Goal: Information Seeking & Learning: Learn about a topic

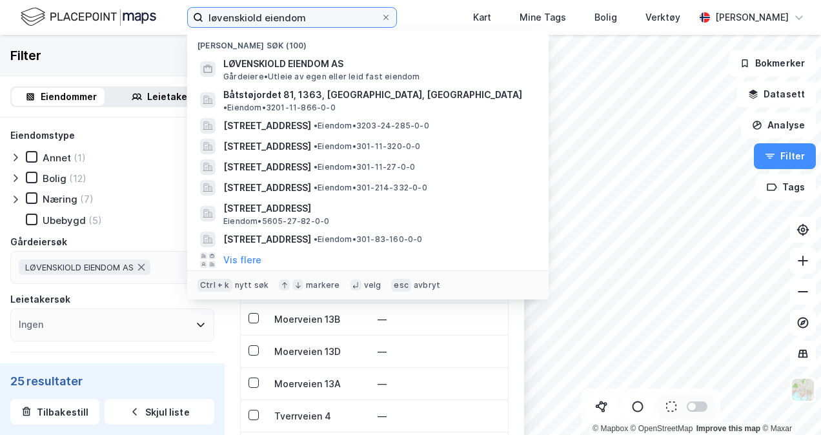
click at [244, 12] on input "løvenskiold eiendom" at bounding box center [291, 17] width 177 height 19
paste input "What.I.M AS"
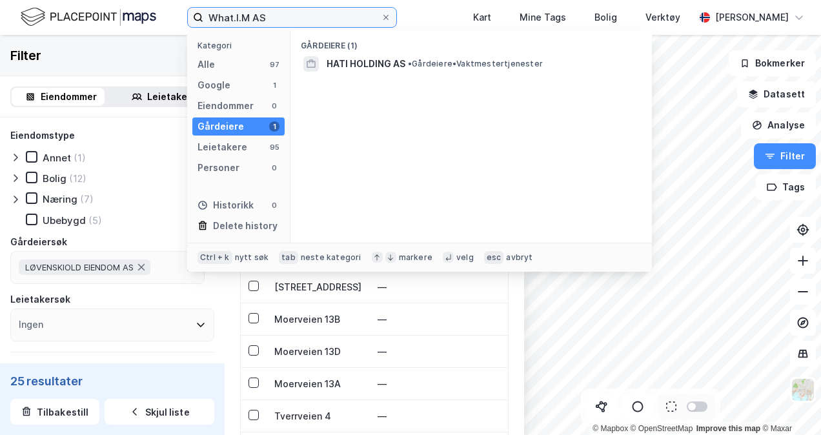
drag, startPoint x: 279, startPoint y: 12, endPoint x: 131, endPoint y: -12, distance: 149.6
click at [131, 0] on html "What.I.M AS Kategori Alle 97 Google 1 Eiendommer 0 Gårdeiere 1 Leietakere 95 Pe…" at bounding box center [410, 217] width 821 height 435
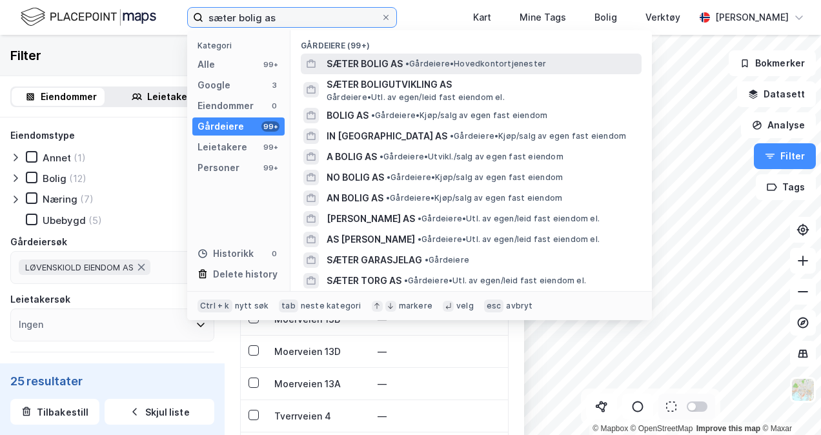
type input "sæter bolig as"
click at [376, 61] on span "SÆTER BOLIG AS" at bounding box center [365, 63] width 76 height 15
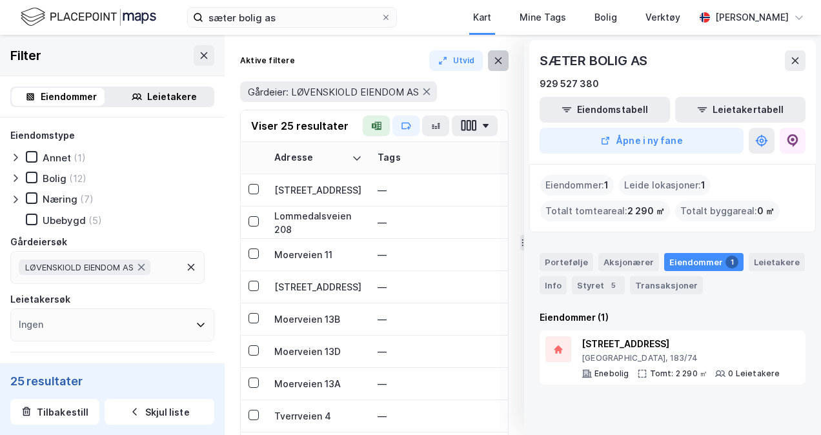
click at [499, 57] on icon at bounding box center [498, 60] width 10 height 10
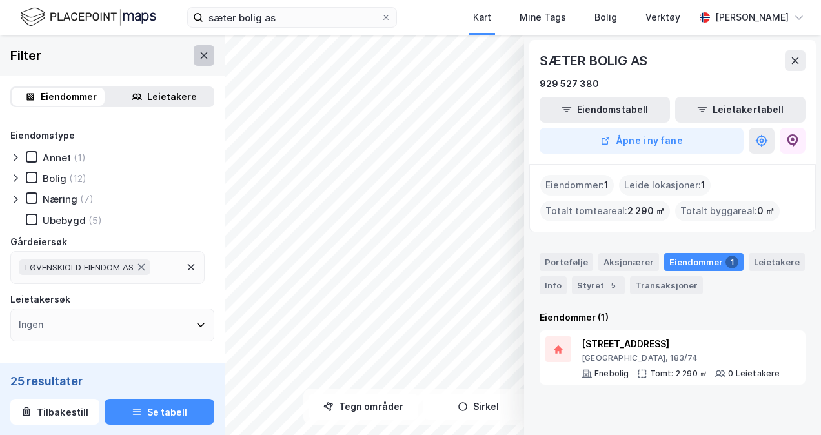
click at [203, 48] on button at bounding box center [204, 55] width 21 height 21
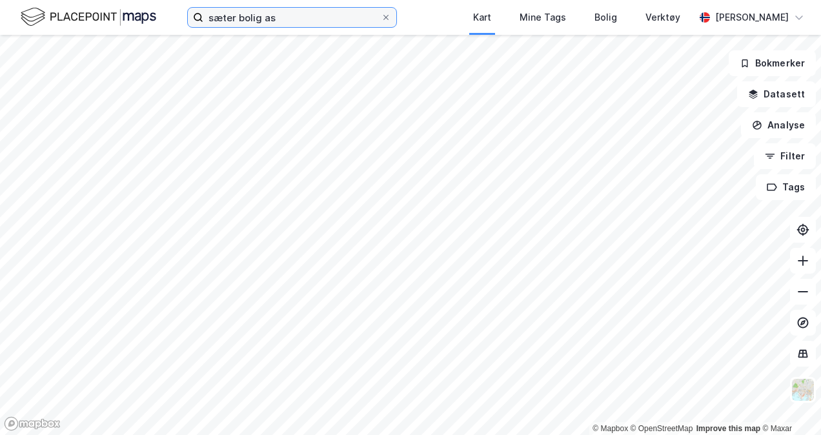
click at [257, 22] on input "sæter bolig as" at bounding box center [291, 17] width 177 height 19
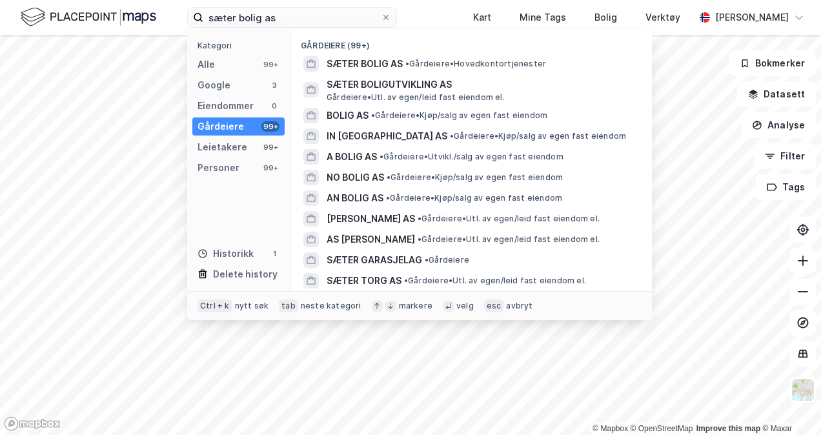
click at [234, 123] on div "Gårdeiere" at bounding box center [220, 126] width 46 height 15
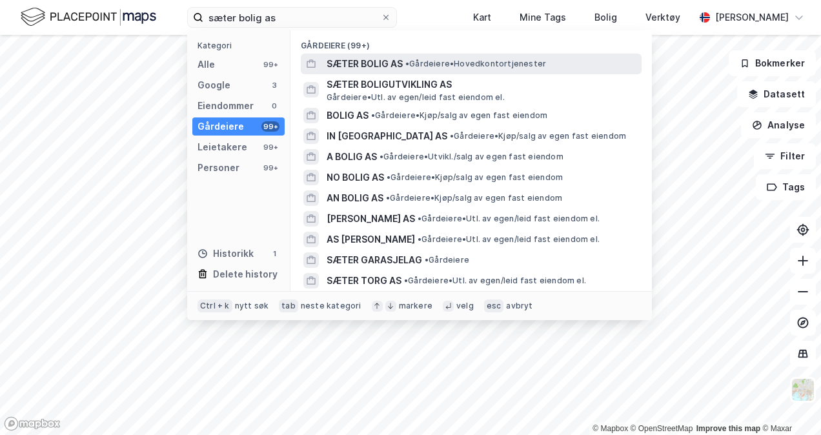
click at [362, 60] on span "SÆTER BOLIG AS" at bounding box center [365, 63] width 76 height 15
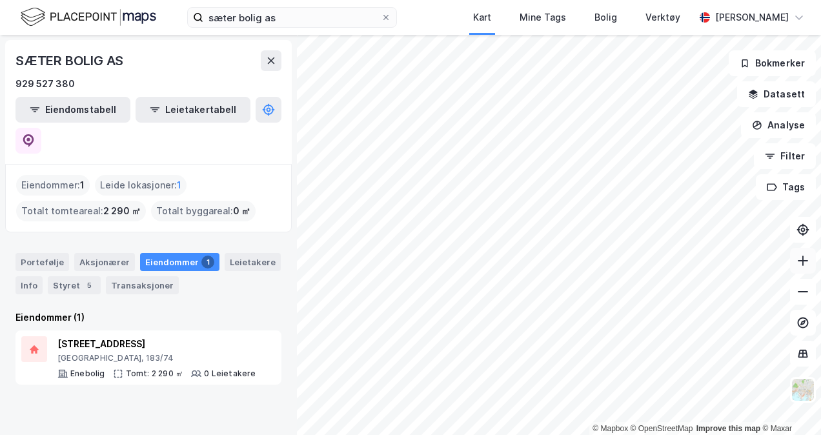
click at [802, 265] on icon at bounding box center [802, 260] width 13 height 13
click at [802, 257] on icon at bounding box center [802, 260] width 13 height 13
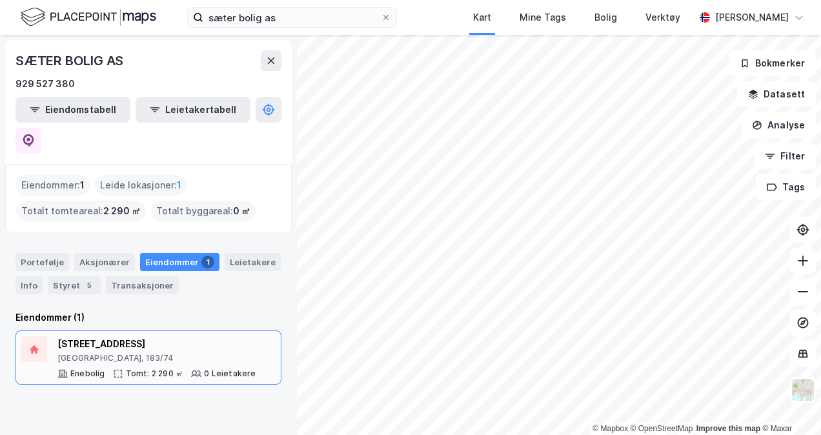
click at [122, 353] on div "[GEOGRAPHIC_DATA], 183/74" at bounding box center [156, 358] width 199 height 10
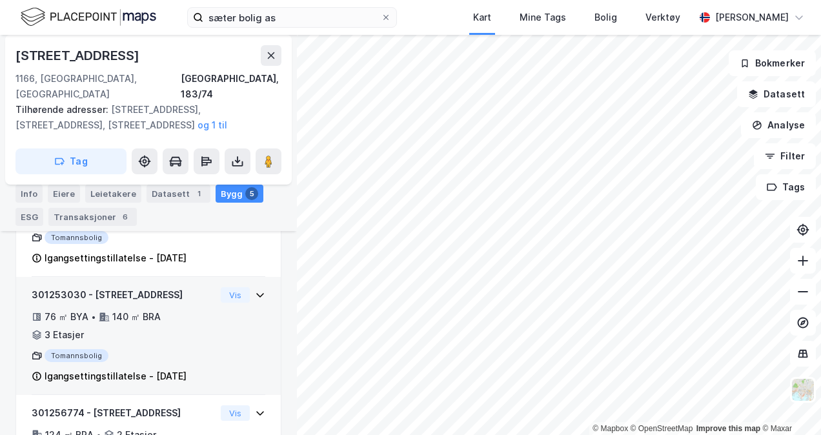
scroll to position [807, 0]
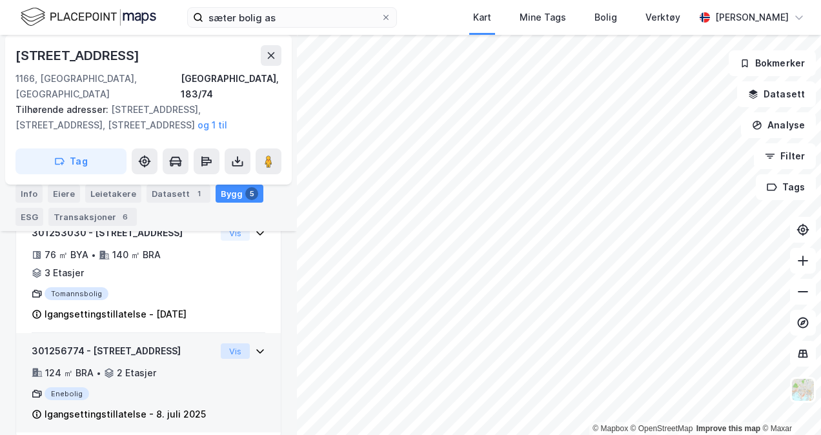
click at [221, 343] on button "Vis" at bounding box center [235, 350] width 29 height 15
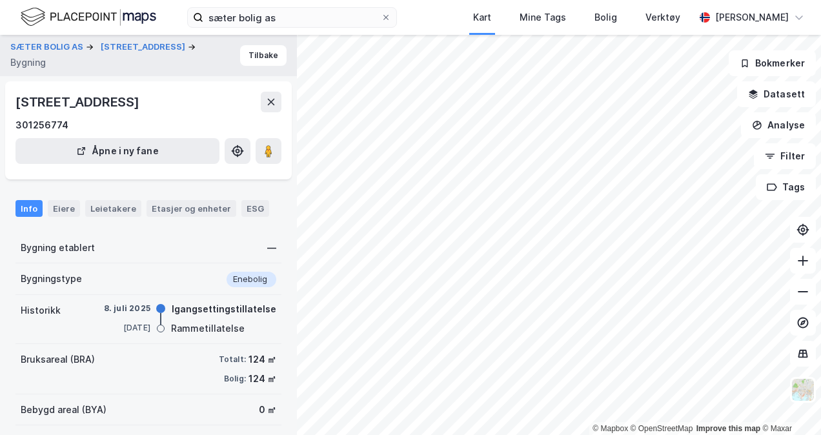
scroll to position [101, 0]
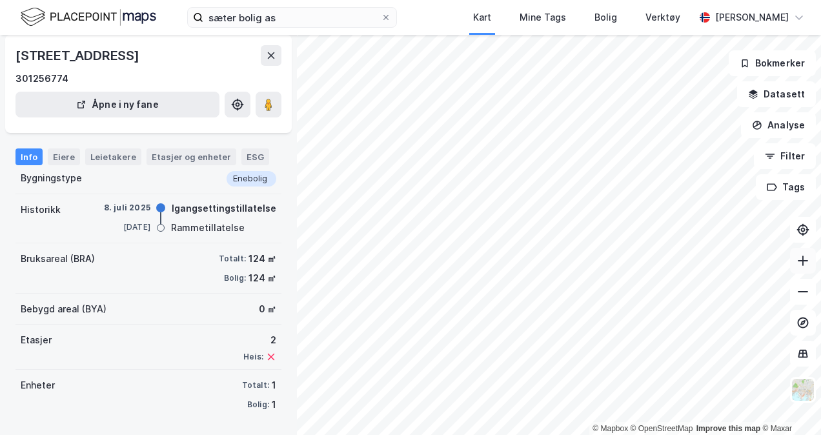
click at [803, 261] on icon at bounding box center [802, 261] width 1 height 10
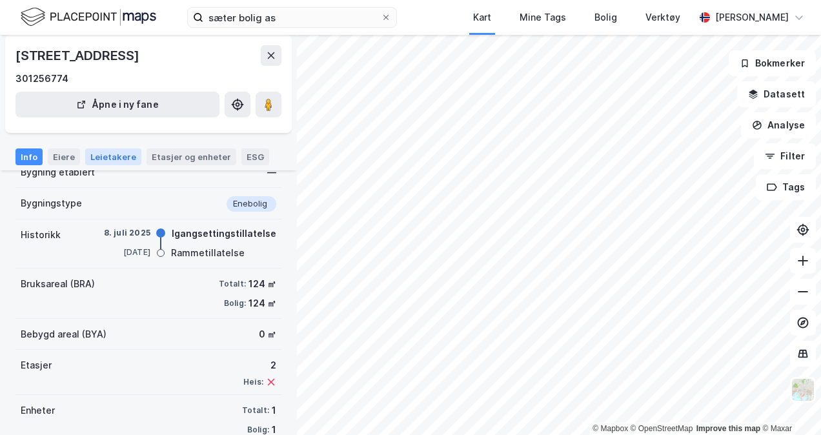
scroll to position [36, 0]
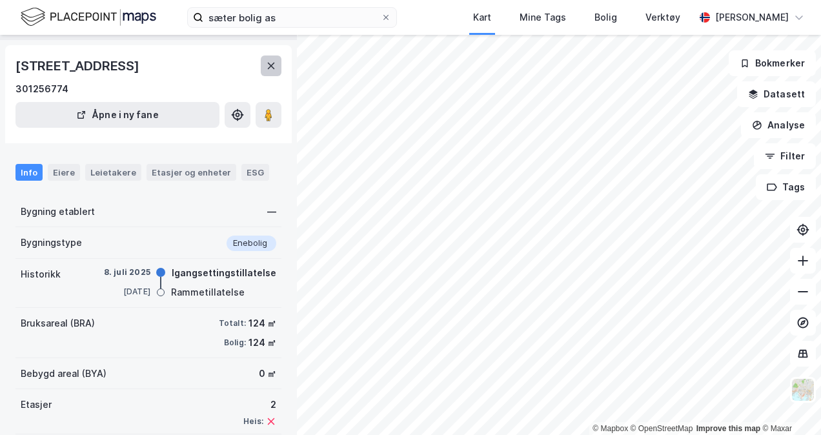
click at [273, 69] on icon at bounding box center [271, 66] width 10 height 10
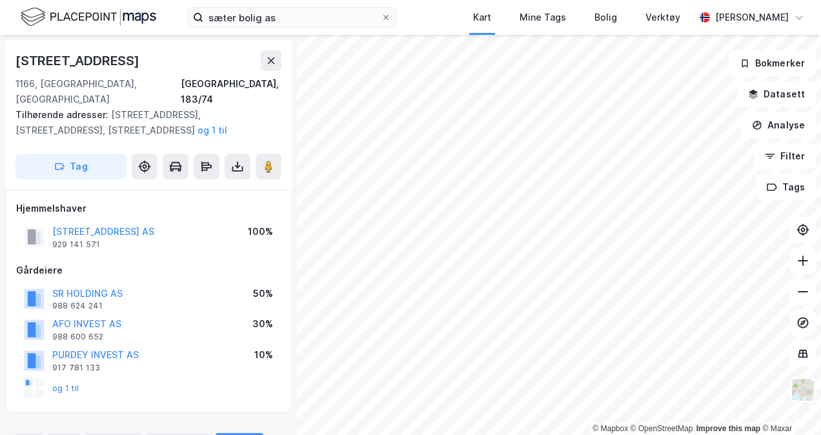
scroll to position [36, 0]
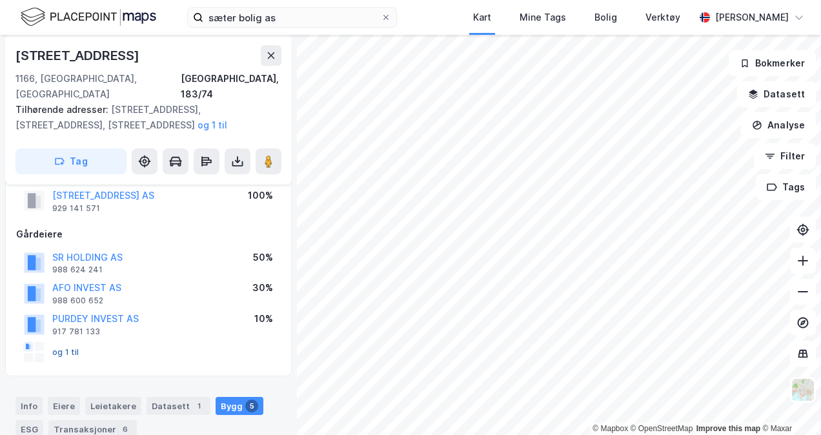
click at [0, 0] on button "og 1 til" at bounding box center [0, 0] width 0 height 0
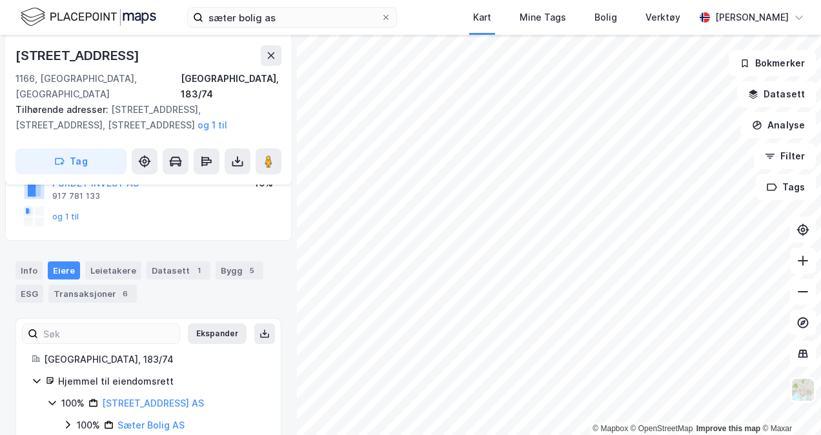
scroll to position [185, 0]
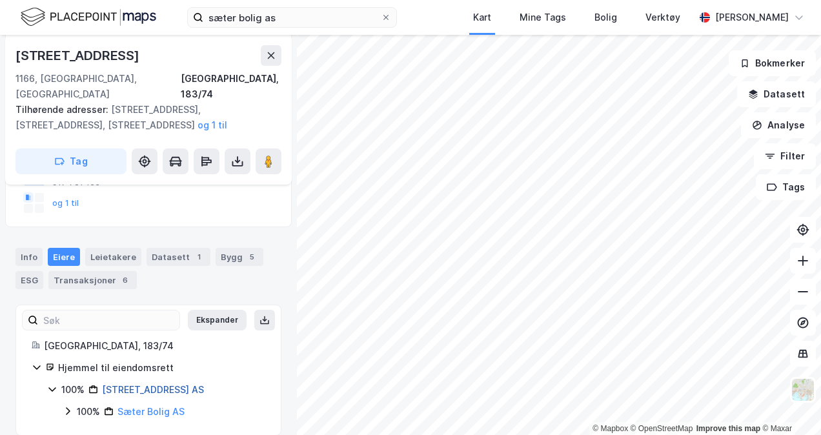
click at [204, 384] on link "[STREET_ADDRESS] AS" at bounding box center [153, 389] width 102 height 11
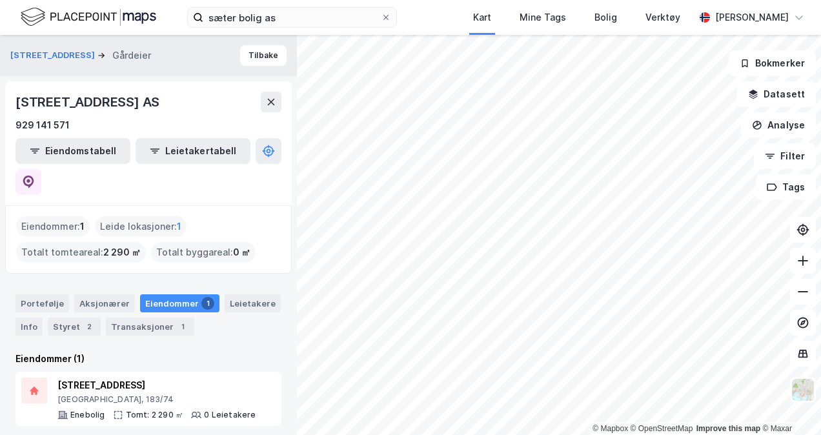
drag, startPoint x: 198, startPoint y: 101, endPoint x: 19, endPoint y: 94, distance: 179.5
click at [19, 94] on div "[STREET_ADDRESS] AS" at bounding box center [148, 102] width 266 height 21
copy div "[STREET_ADDRESS] AS"
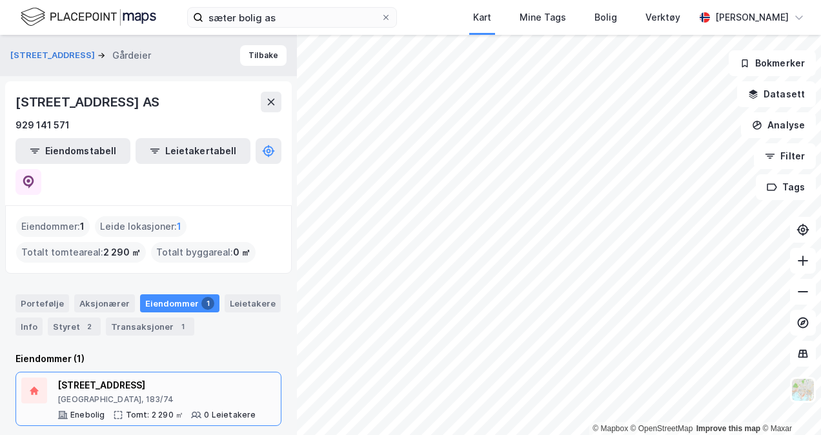
click at [134, 378] on div "[STREET_ADDRESS], 183/74 Enebolig Tomt: 2 290 ㎡ 0 Leietakere" at bounding box center [156, 399] width 199 height 43
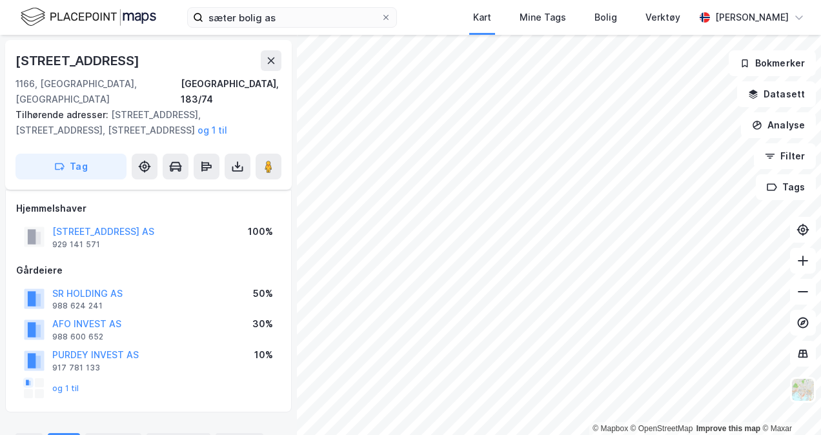
scroll to position [185, 0]
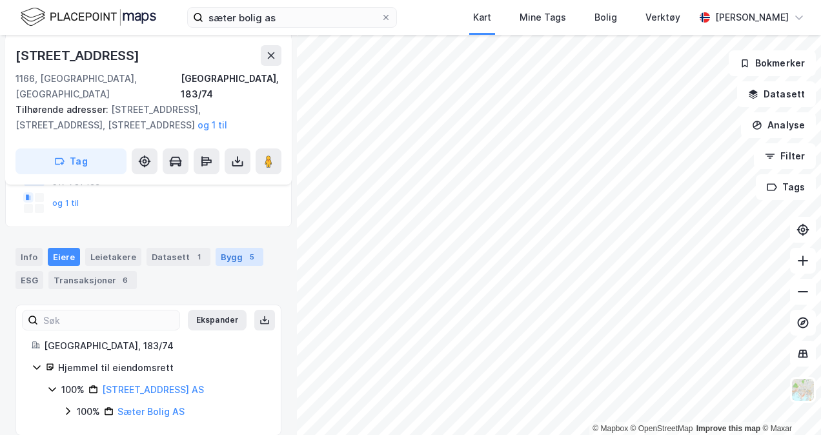
click at [224, 248] on div "Bygg 5" at bounding box center [240, 257] width 48 height 18
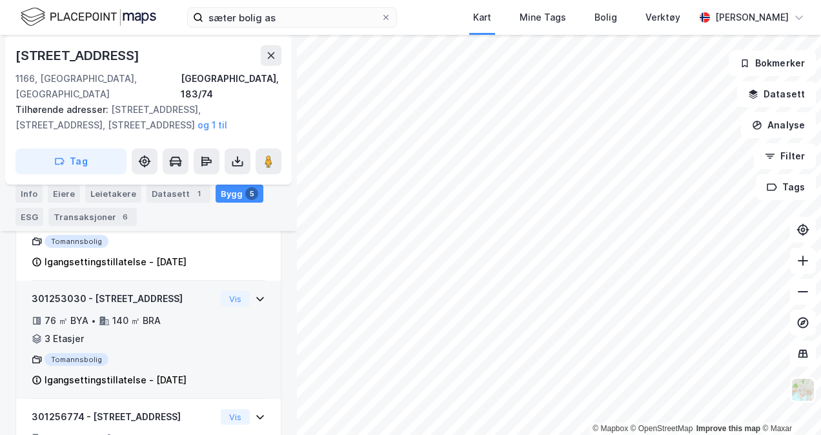
scroll to position [764, 0]
